Goal: Information Seeking & Learning: Learn about a topic

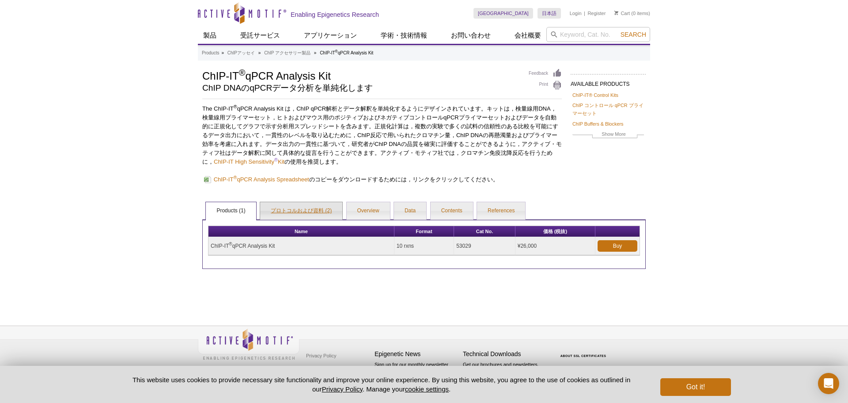
click at [316, 212] on link "プロトコルおよび資料 (2)" at bounding box center [301, 211] width 82 height 18
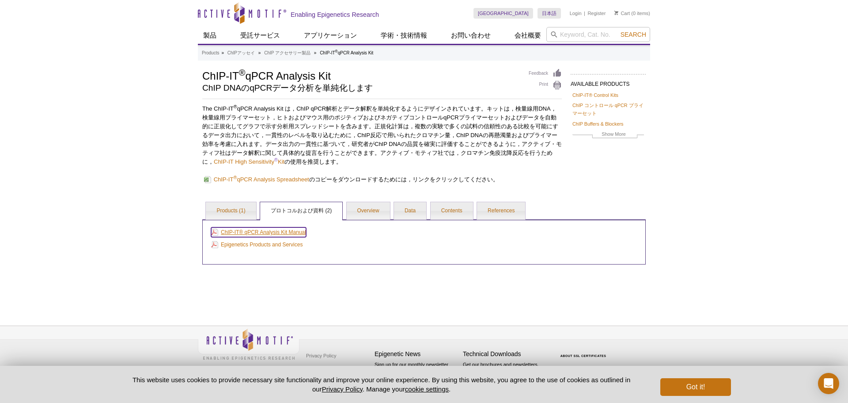
click at [277, 232] on link "ChIP-IT® qPCR Analysis Kit Manual" at bounding box center [258, 232] width 95 height 10
click at [620, 106] on link "ChIP コントロール qPCR プライマーセット" at bounding box center [609, 109] width 72 height 16
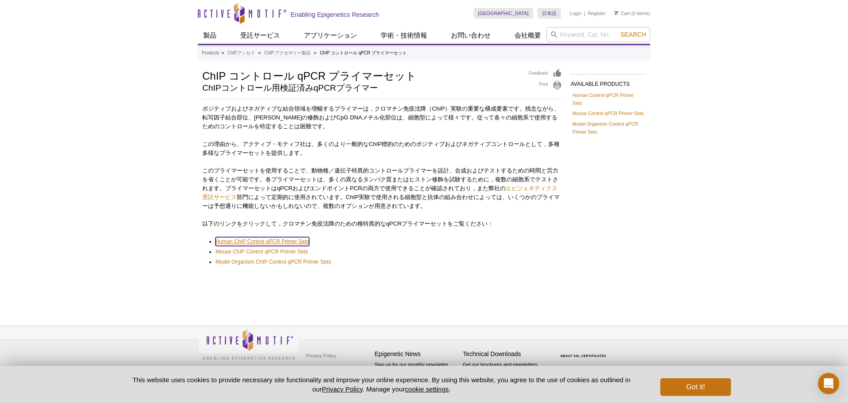
click at [272, 243] on span "Human ChIP Control qPCR Primer Sets" at bounding box center [263, 241] width 94 height 6
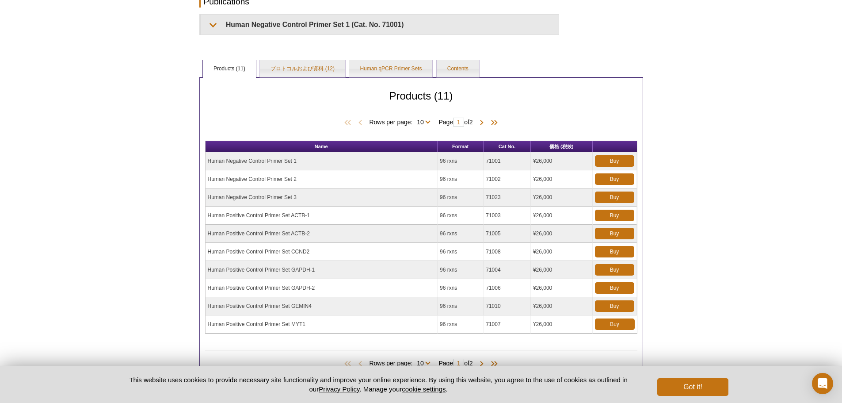
scroll to position [169, 0]
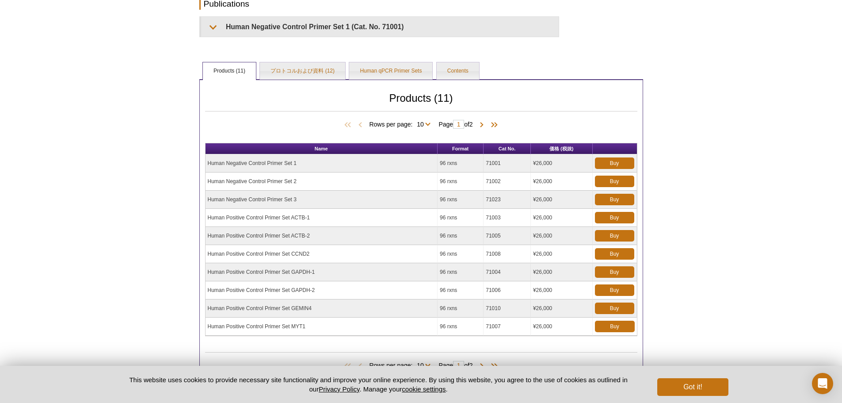
click at [245, 164] on td "Human Negative Control Primer Set 1" at bounding box center [321, 163] width 232 height 18
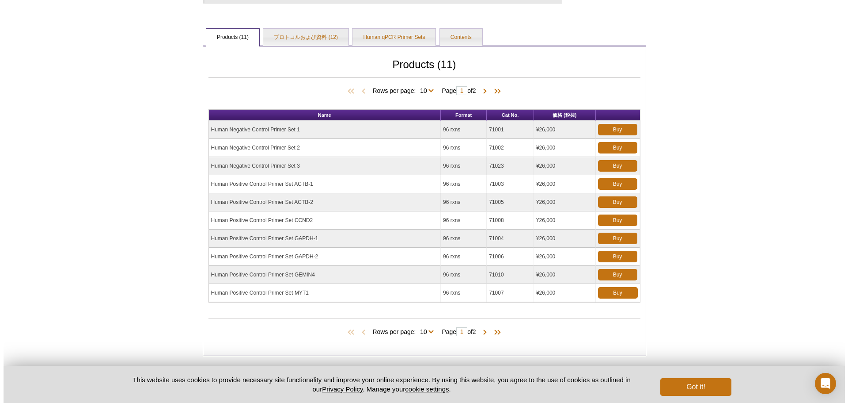
scroll to position [216, 0]
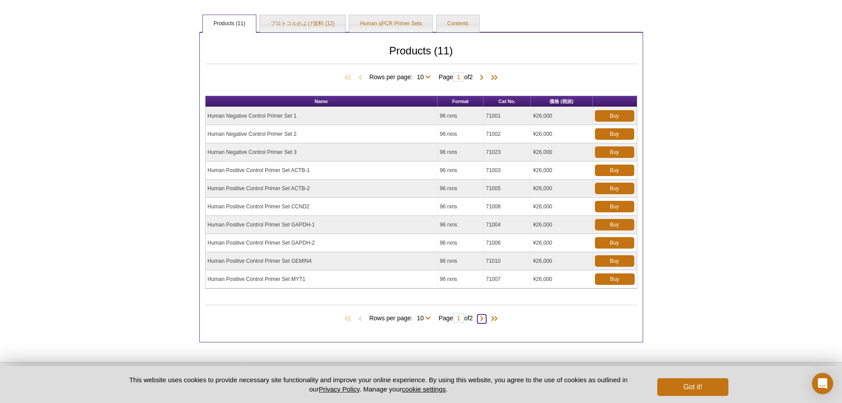
click at [483, 319] on span at bounding box center [481, 318] width 9 height 9
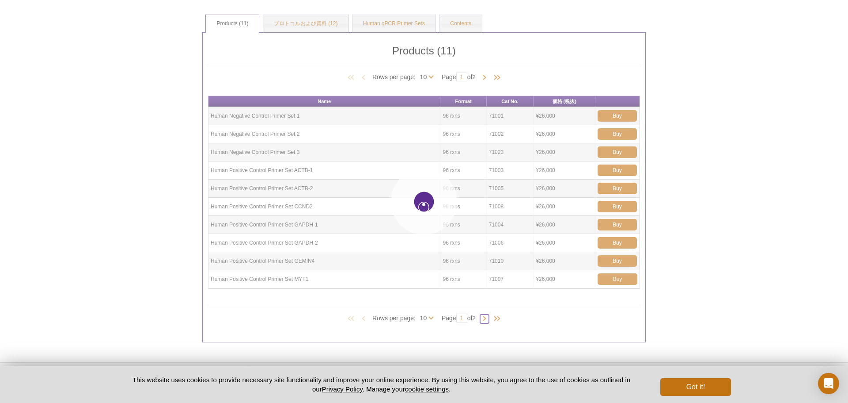
type input "2"
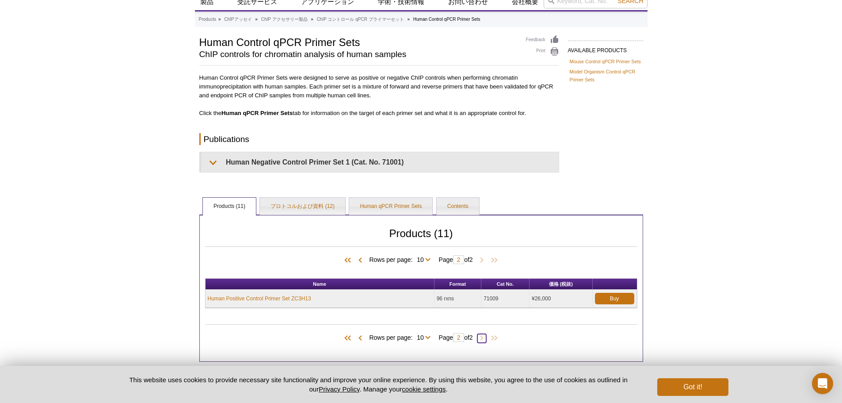
scroll to position [0, 0]
